Goal: Check status: Check status

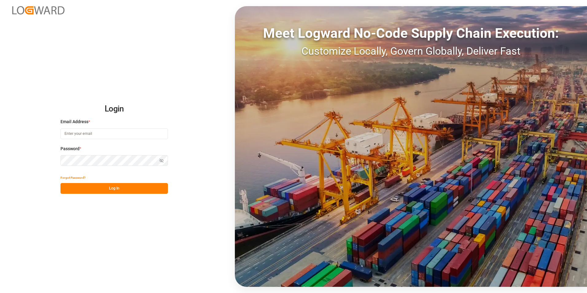
type input "[PERSON_NAME][EMAIL_ADDRESS][DOMAIN_NAME]"
click at [101, 192] on button "Log In" at bounding box center [115, 188] width 108 height 11
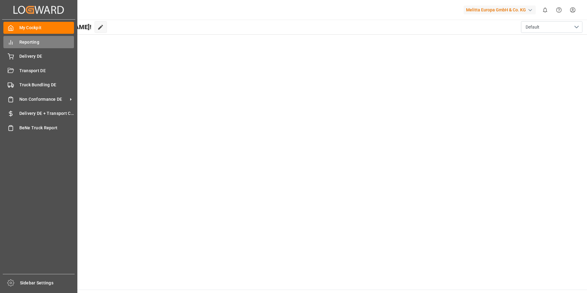
click at [28, 41] on span "Reporting" at bounding box center [46, 42] width 55 height 6
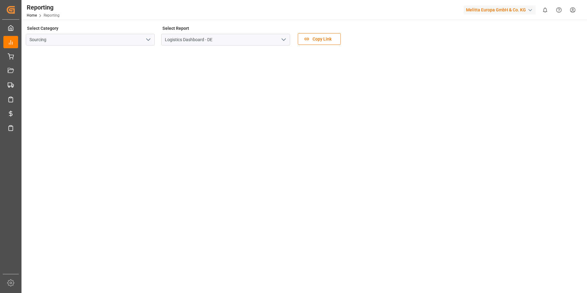
click at [97, 26] on div "Select Category Sourcing" at bounding box center [90, 37] width 129 height 26
click at [284, 39] on icon "open menu" at bounding box center [283, 39] width 7 height 7
click at [284, 39] on icon "close menu" at bounding box center [283, 39] width 7 height 7
click at [152, 37] on icon "open menu" at bounding box center [148, 39] width 7 height 7
click at [151, 37] on icon "close menu" at bounding box center [148, 39] width 7 height 7
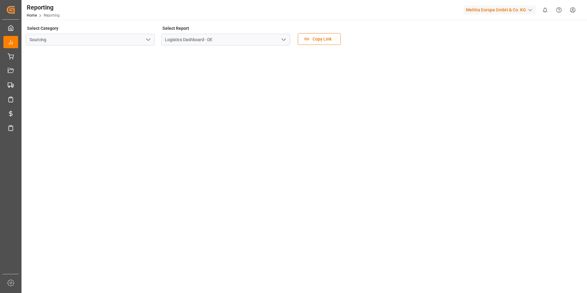
click at [485, 111] on tableau-viz at bounding box center [303, 288] width 555 height 477
click at [495, 65] on tableau-viz at bounding box center [303, 288] width 555 height 477
